Goal: Information Seeking & Learning: Check status

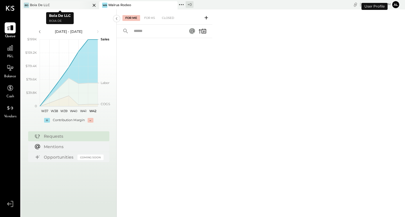
click at [52, 2] on div "[PERSON_NAME] De LLC" at bounding box center [60, 5] width 78 height 8
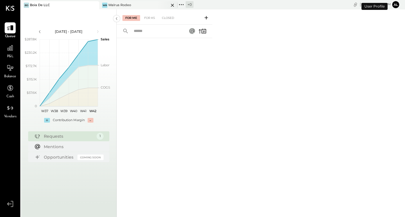
click at [118, 2] on div "WR Walrus Rodeo" at bounding box center [138, 5] width 78 height 8
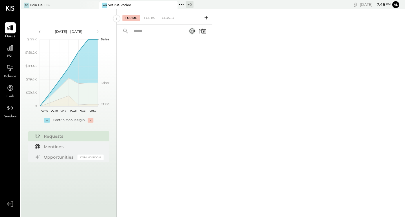
click at [70, 30] on div "[DATE] - [DATE]" at bounding box center [68, 31] width 49 height 5
click at [97, 31] on icon at bounding box center [98, 31] width 6 height 6
click at [5, 52] on div at bounding box center [10, 47] width 11 height 11
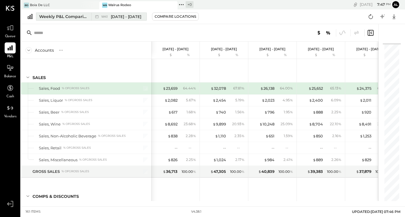
click at [101, 17] on span "W41" at bounding box center [105, 16] width 8 height 3
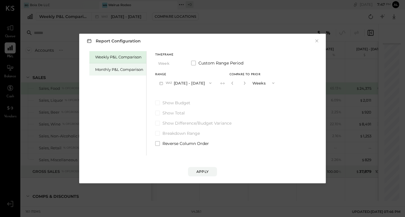
click at [118, 69] on div "Monthly P&L Comparison" at bounding box center [119, 70] width 48 height 6
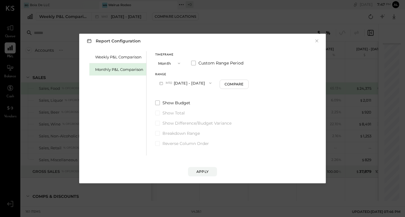
click at [190, 83] on button "M10 [DATE] - [DATE]" at bounding box center [185, 82] width 60 height 11
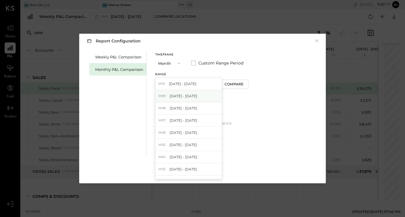
click at [187, 95] on span "[DATE] - [DATE]" at bounding box center [184, 95] width 28 height 5
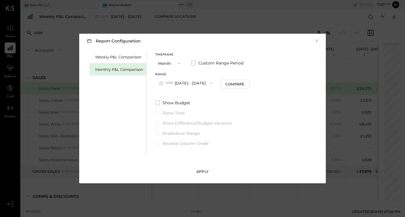
click at [196, 169] on button "Apply" at bounding box center [202, 171] width 29 height 9
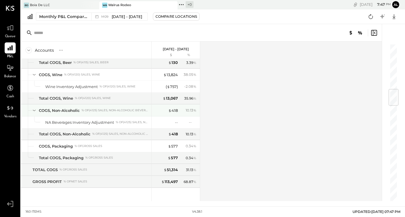
scroll to position [381, 0]
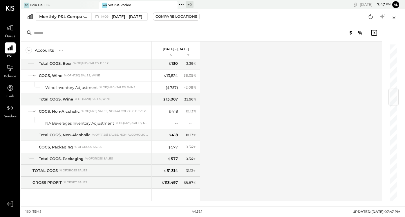
click at [378, 0] on div "[DATE] 7 : 47 pm Al User Profile" at bounding box center [319, 4] width 171 height 9
click at [226, 0] on div "+ 0 Pinned Locations ( 2 ) Boia De LLC Walrus Rodeo No locations detected" at bounding box center [205, 4] width 56 height 9
